Goal: Navigation & Orientation: Go to known website

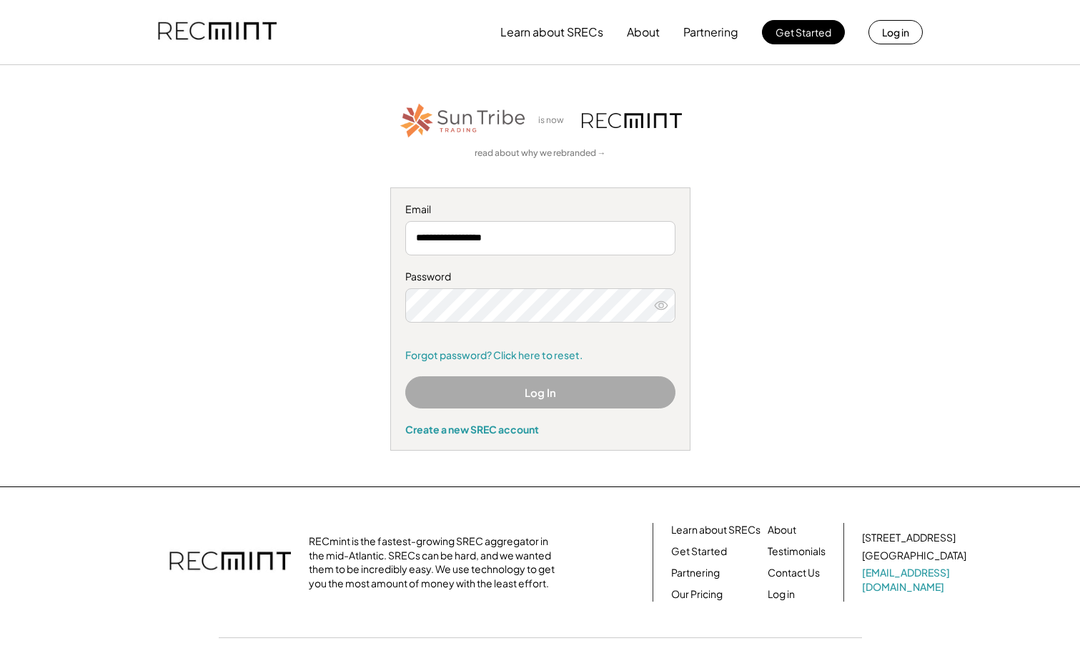
click at [558, 388] on button "Log In" at bounding box center [540, 392] width 270 height 32
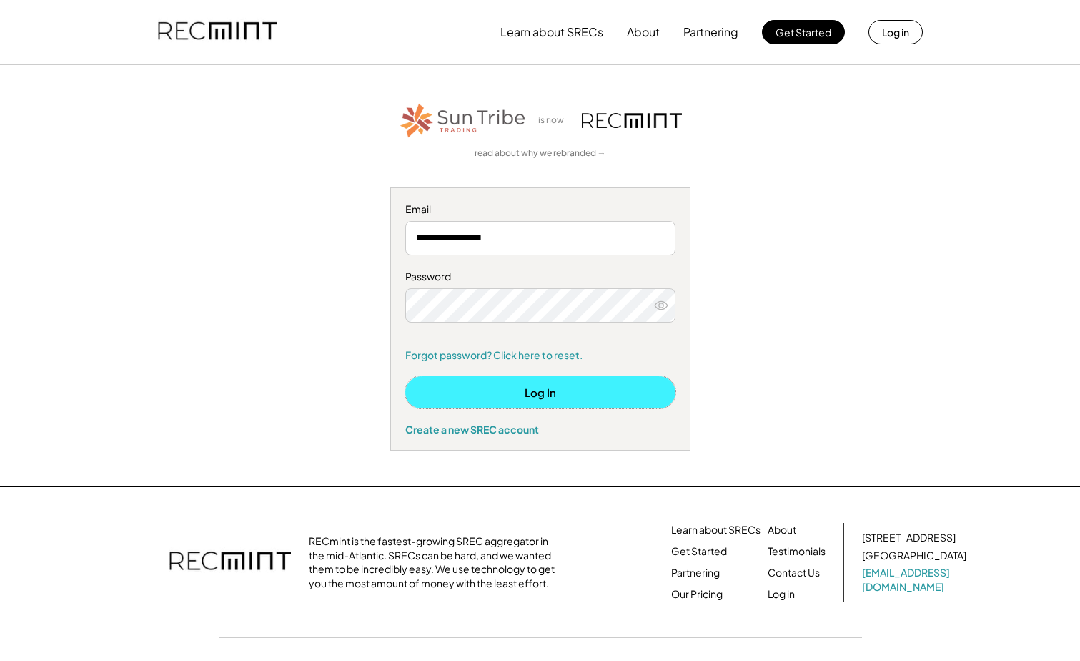
click at [521, 398] on button "Log In" at bounding box center [540, 392] width 270 height 32
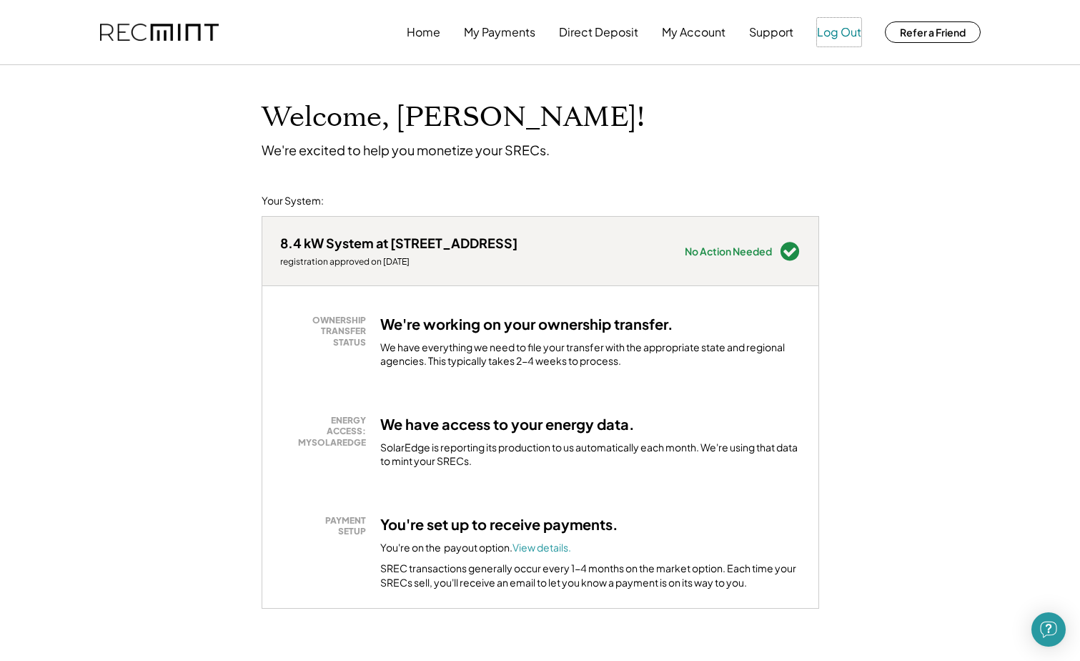
click at [835, 35] on button "Log Out" at bounding box center [839, 32] width 44 height 29
